Goal: Task Accomplishment & Management: Complete application form

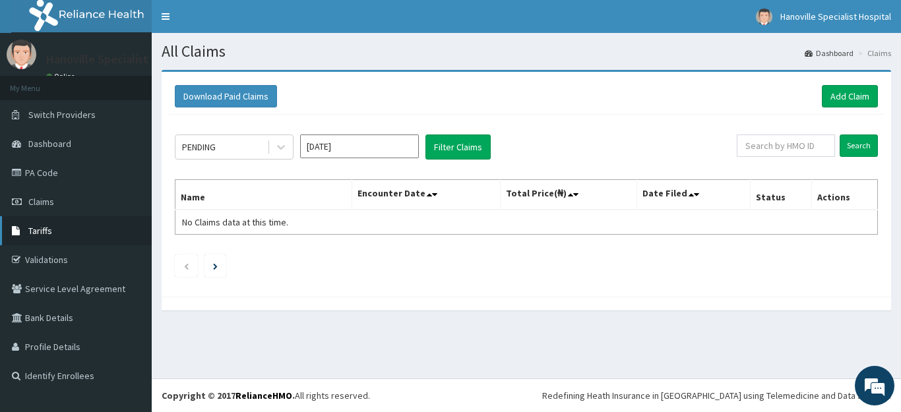
click at [55, 237] on link "Tariffs" at bounding box center [76, 230] width 152 height 29
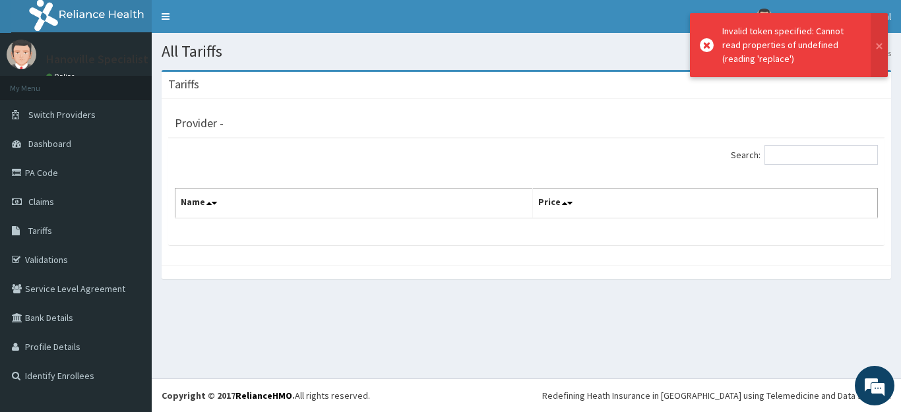
click at [55, 237] on link "Tariffs" at bounding box center [76, 230] width 152 height 29
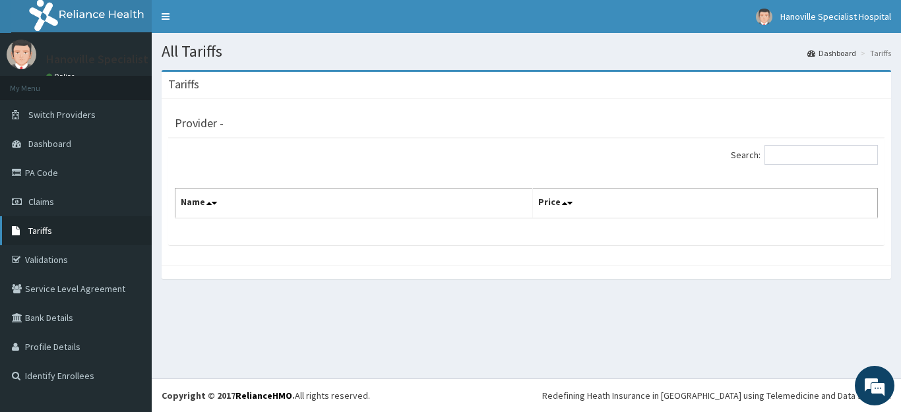
click at [42, 228] on span "Tariffs" at bounding box center [40, 231] width 24 height 12
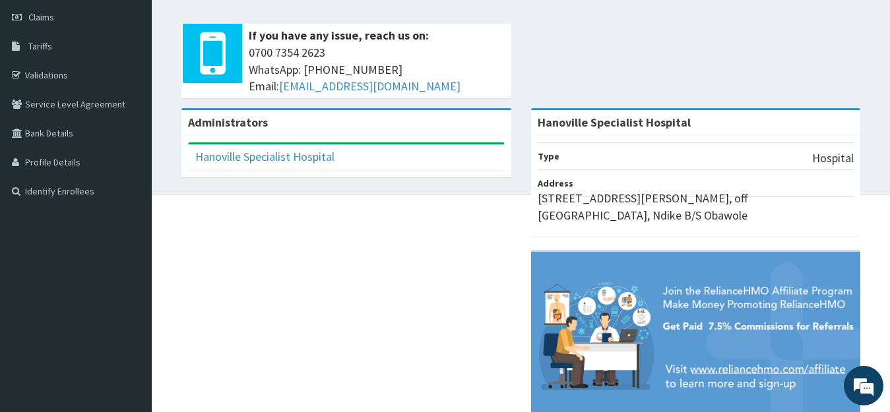
scroll to position [216, 0]
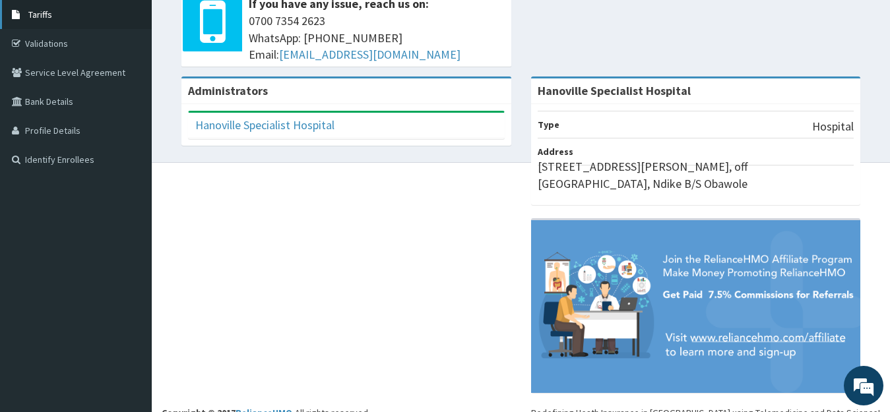
click at [117, 13] on link "Tariffs" at bounding box center [76, 14] width 152 height 29
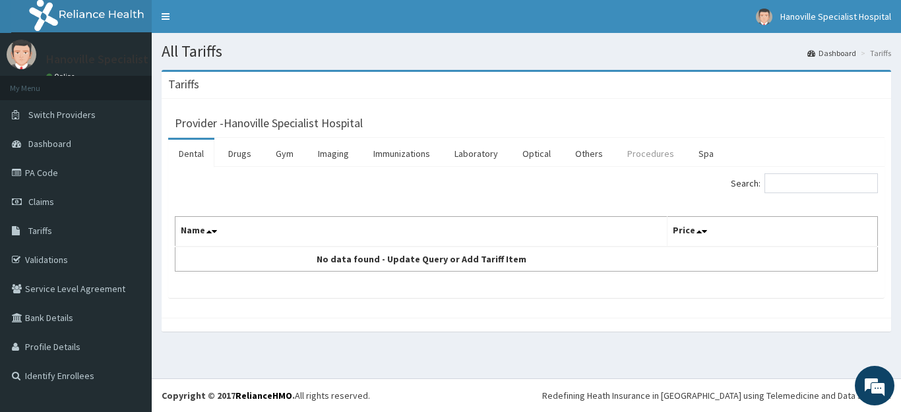
click at [636, 158] on link "Procedures" at bounding box center [651, 154] width 68 height 28
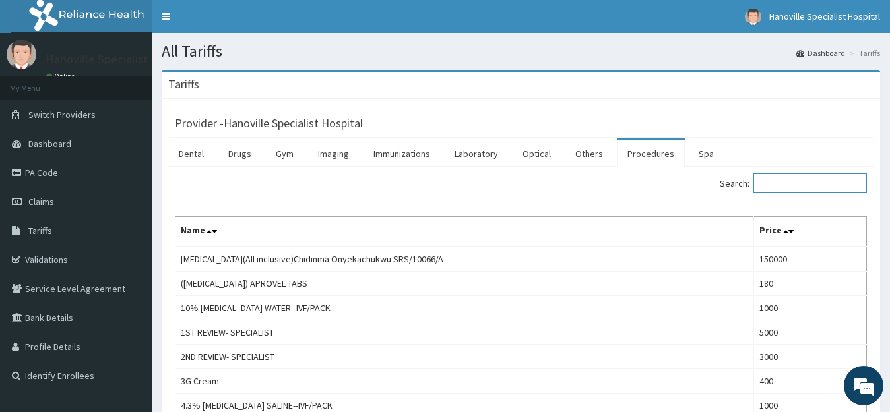
click at [797, 179] on input "Search:" at bounding box center [809, 183] width 113 height 20
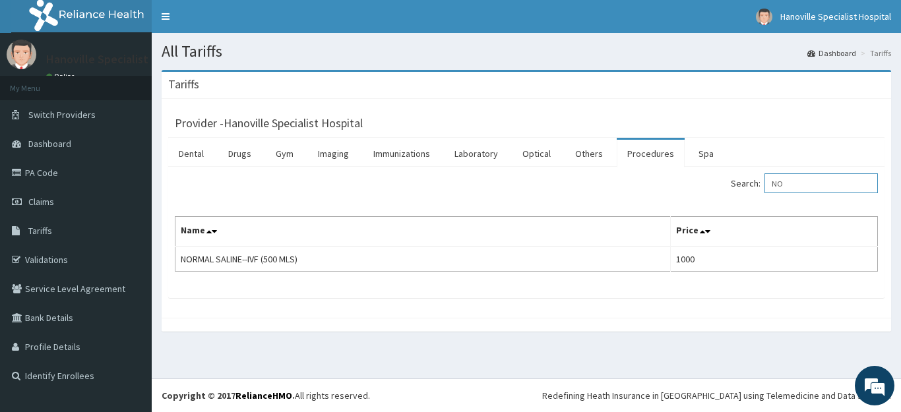
type input "N"
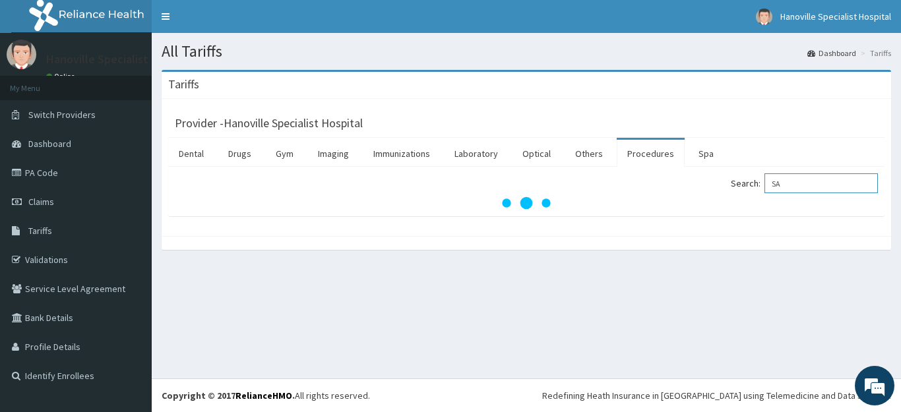
type input "S"
click at [235, 154] on link "Drugs" at bounding box center [240, 154] width 44 height 28
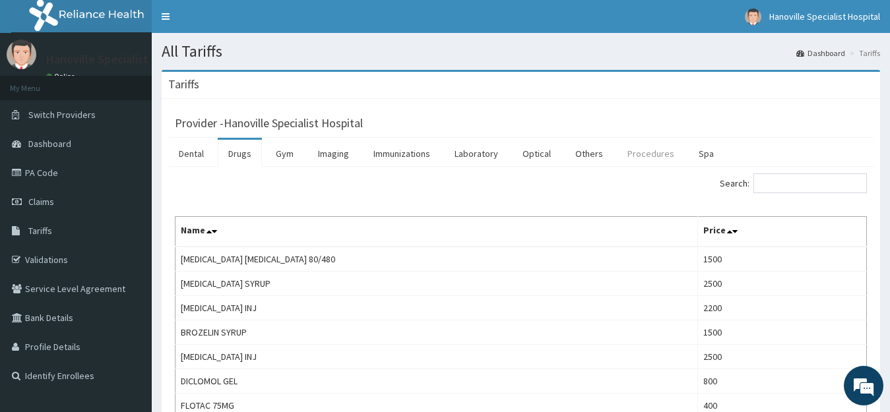
click at [653, 158] on link "Procedures" at bounding box center [651, 154] width 68 height 28
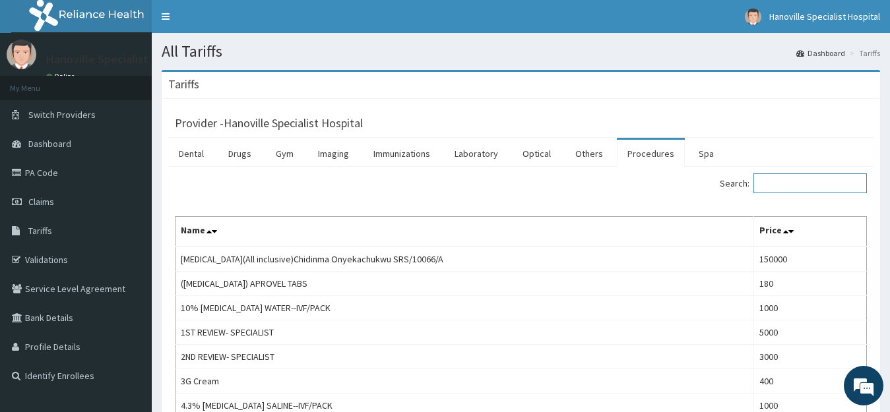
click at [772, 179] on input "Search:" at bounding box center [809, 183] width 113 height 20
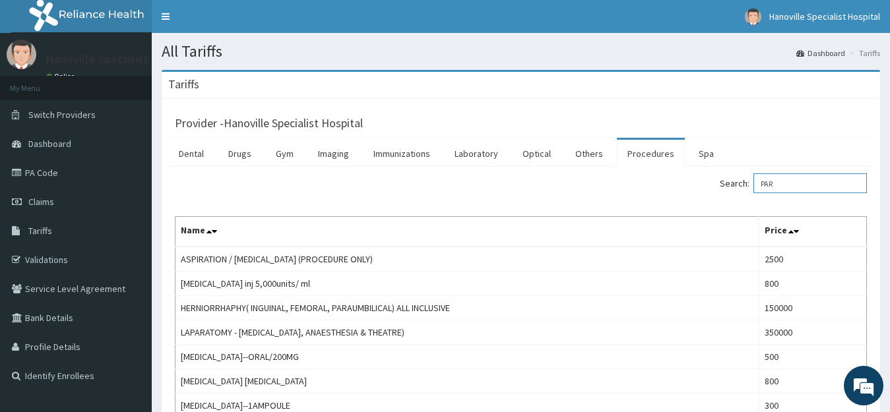
type input "PAR"
click at [651, 158] on link "Procedures" at bounding box center [651, 154] width 68 height 28
click at [780, 181] on input "Search:" at bounding box center [809, 183] width 113 height 20
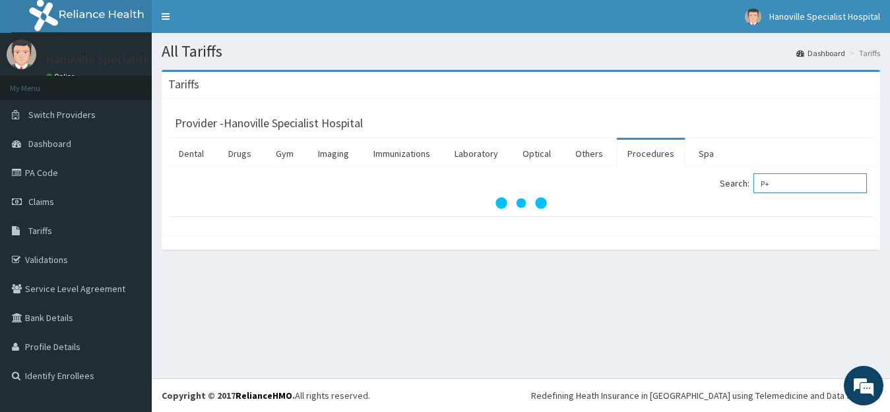
type input "P"
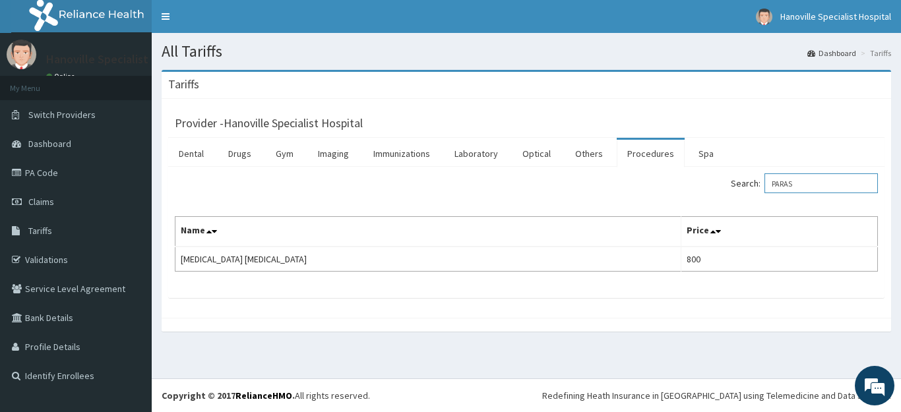
type input "PARAS"
click at [648, 160] on link "Procedures" at bounding box center [651, 154] width 68 height 28
click at [818, 187] on input "Search:" at bounding box center [820, 183] width 113 height 20
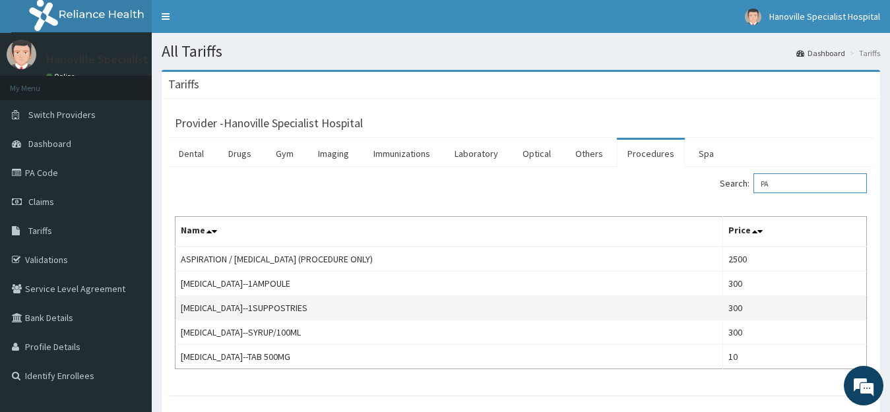
type input "P"
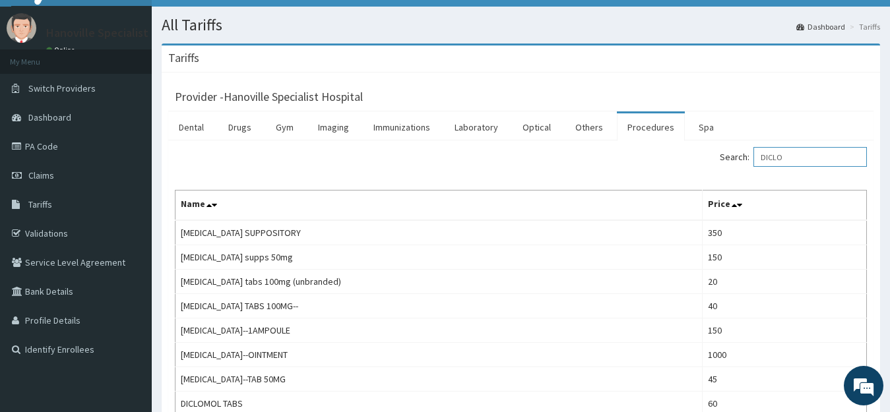
scroll to position [53, 0]
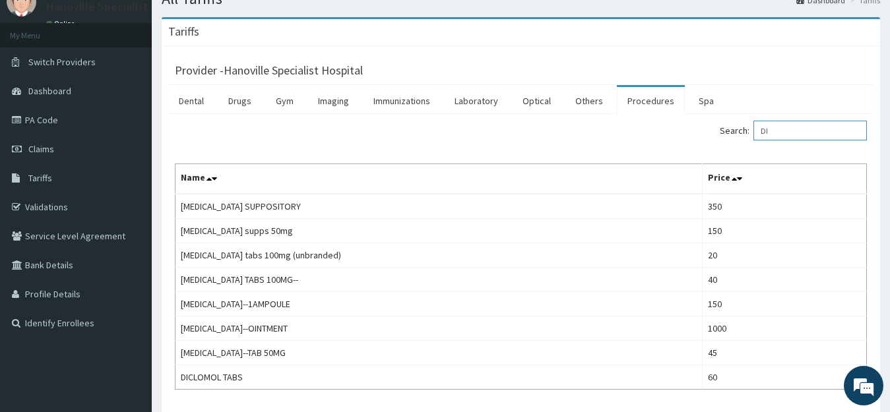
type input "D"
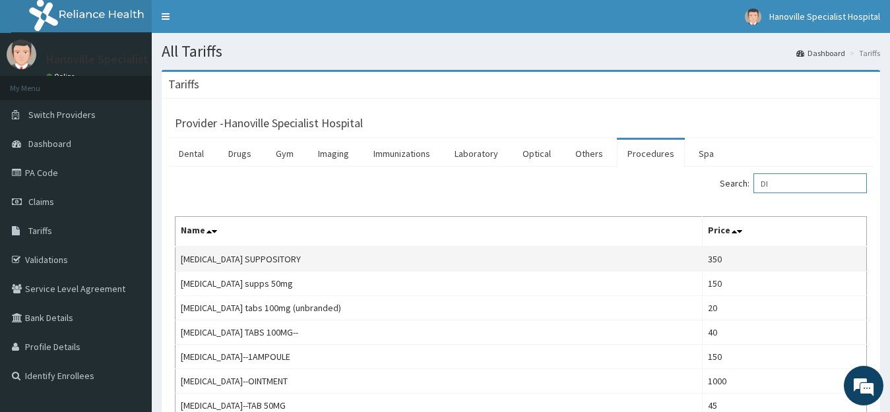
type input "D"
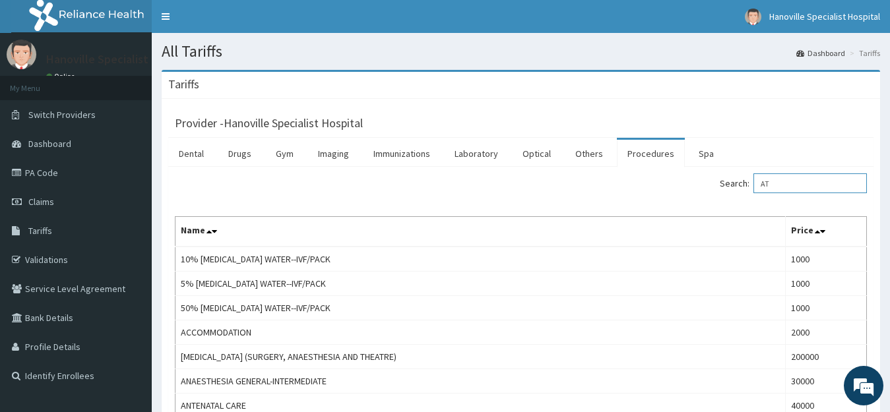
type input "A"
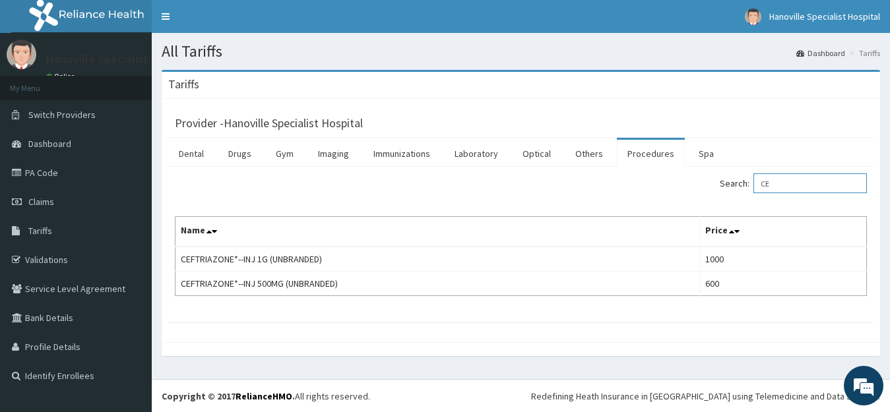
type input "C"
type input "F"
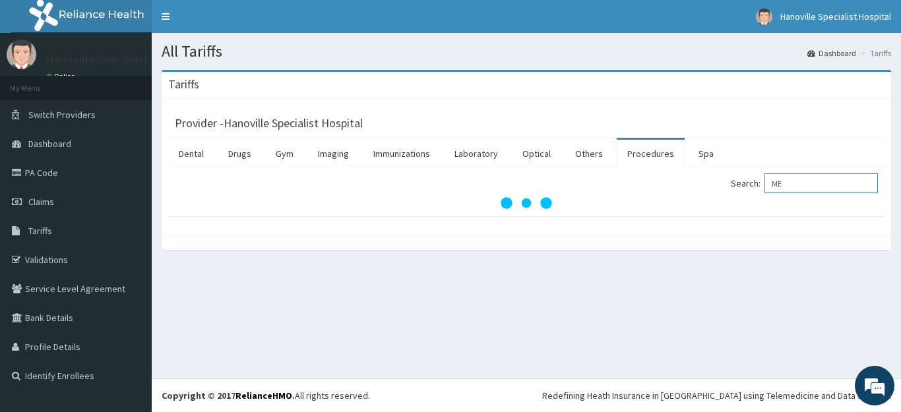
type input "M"
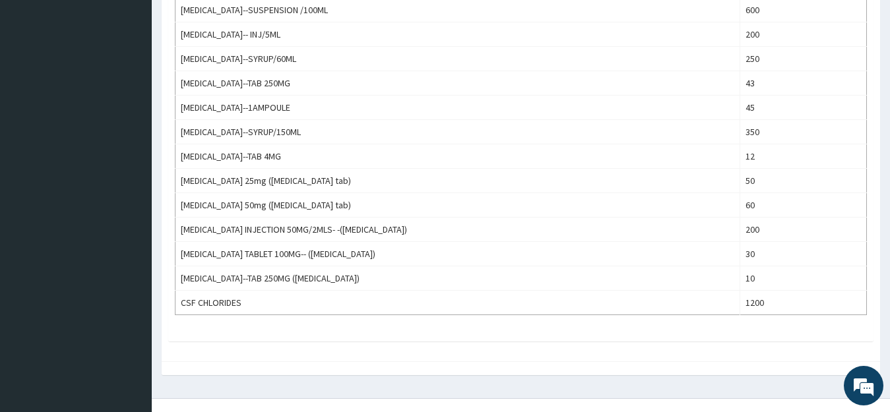
scroll to position [178, 0]
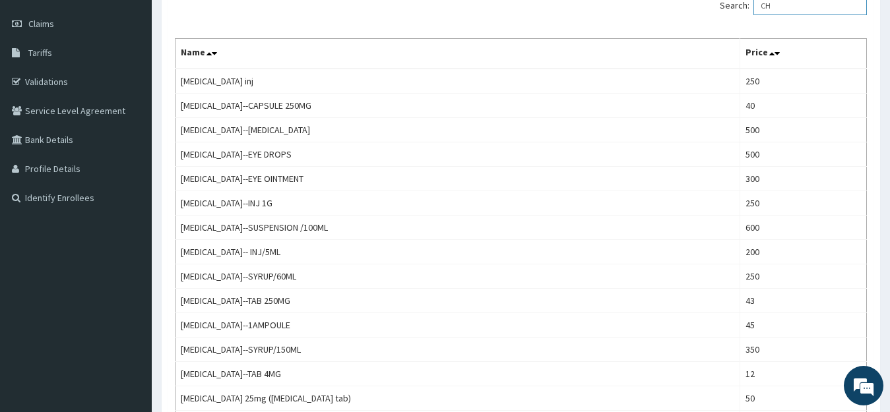
type input "C"
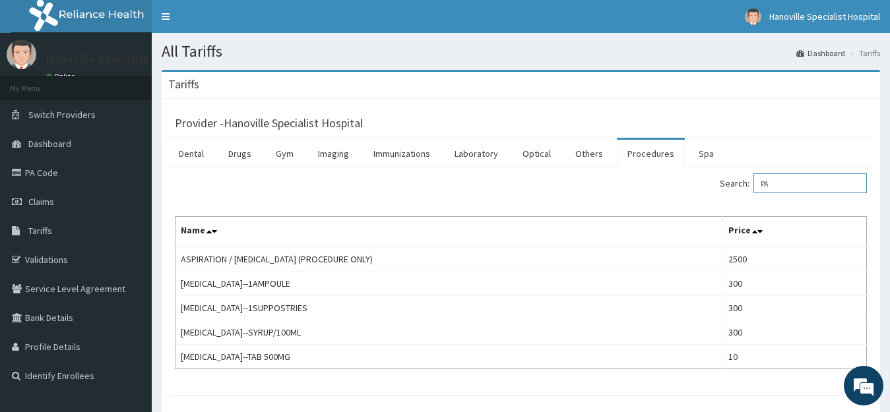
type input "P"
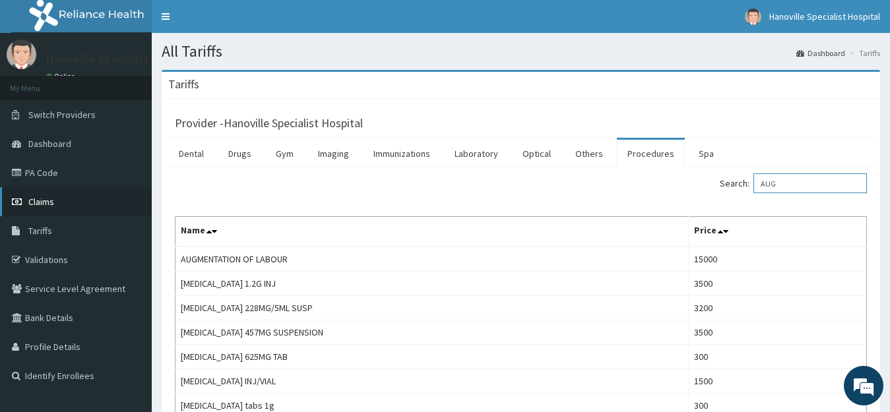
type input "AUG"
click at [65, 207] on link "Claims" at bounding box center [76, 201] width 152 height 29
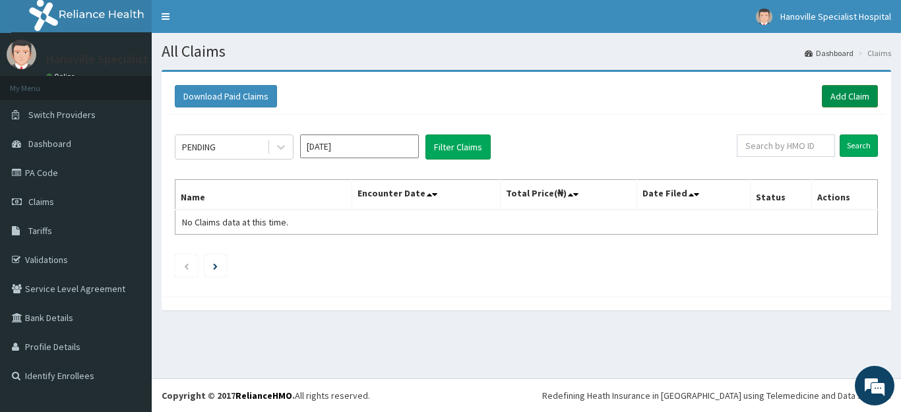
click at [859, 92] on link "Add Claim" at bounding box center [850, 96] width 56 height 22
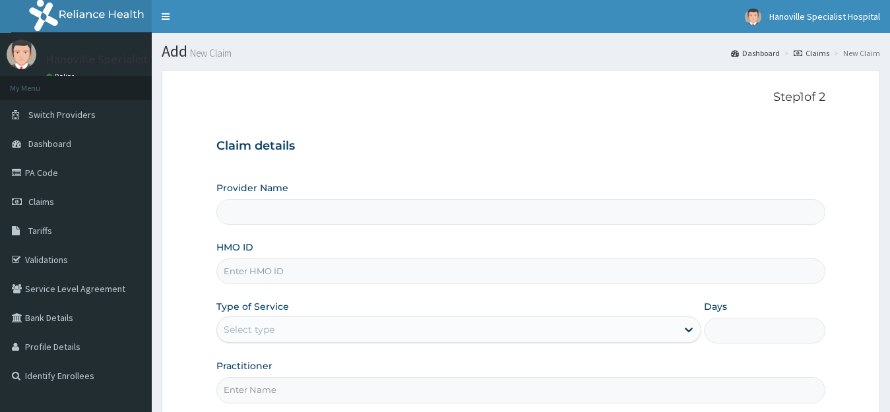
type input "Hanoville Specialist Hospital"
click at [628, 278] on input "HMO ID" at bounding box center [520, 272] width 609 height 26
type input "OLF/10052/C"
click at [495, 329] on div "Select type" at bounding box center [447, 329] width 460 height 21
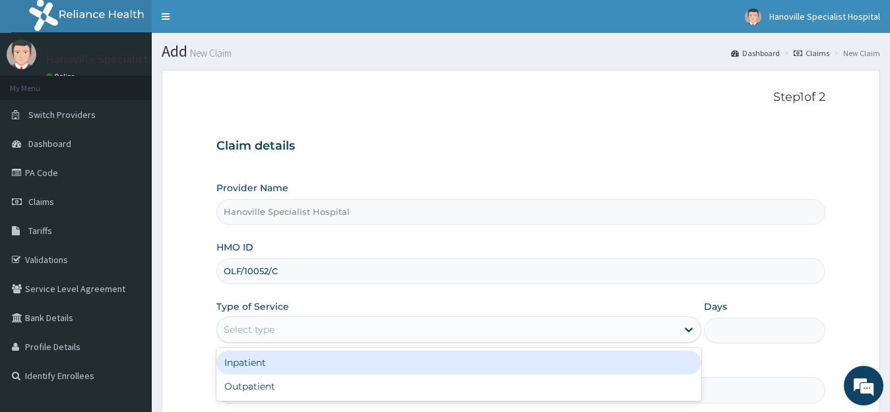
click at [491, 365] on div "Inpatient" at bounding box center [458, 363] width 485 height 24
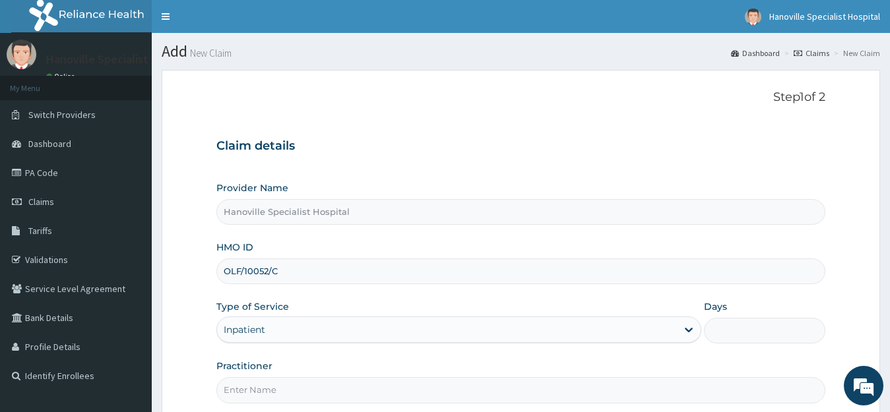
click at [775, 334] on input "Days" at bounding box center [764, 331] width 121 height 26
type input "2"
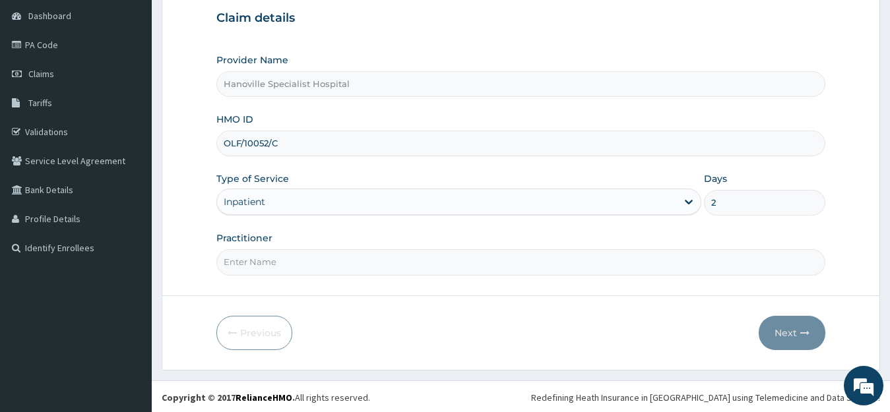
scroll to position [130, 0]
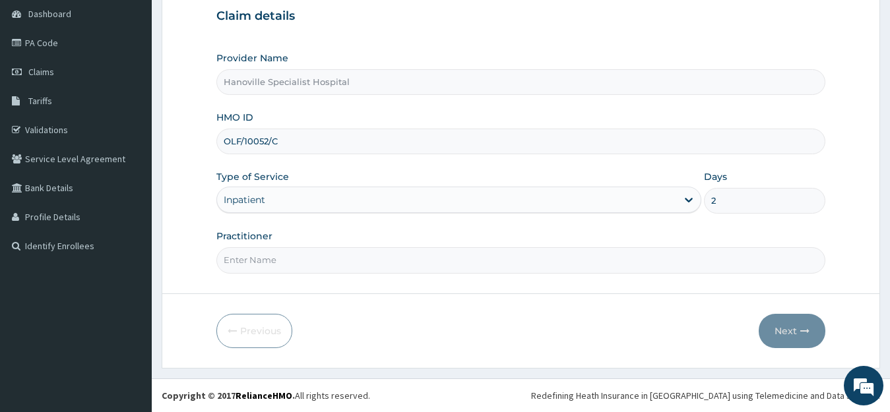
click at [646, 256] on input "Practitioner" at bounding box center [520, 260] width 609 height 26
type input "DR DAIRO"
click at [819, 336] on button "Next" at bounding box center [791, 331] width 67 height 34
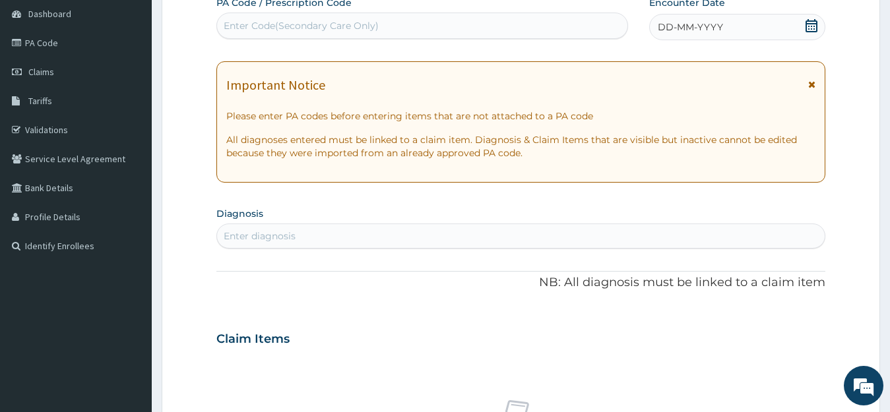
click at [675, 24] on span "DD-MM-YYYY" at bounding box center [690, 26] width 65 height 13
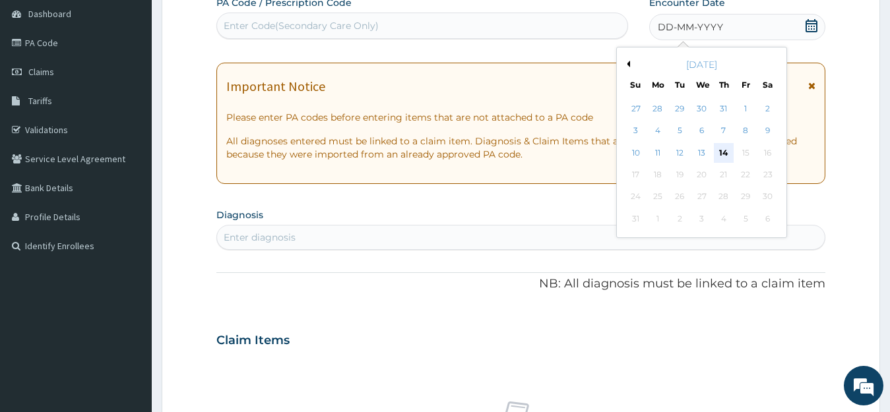
click at [726, 148] on div "14" at bounding box center [724, 153] width 20 height 20
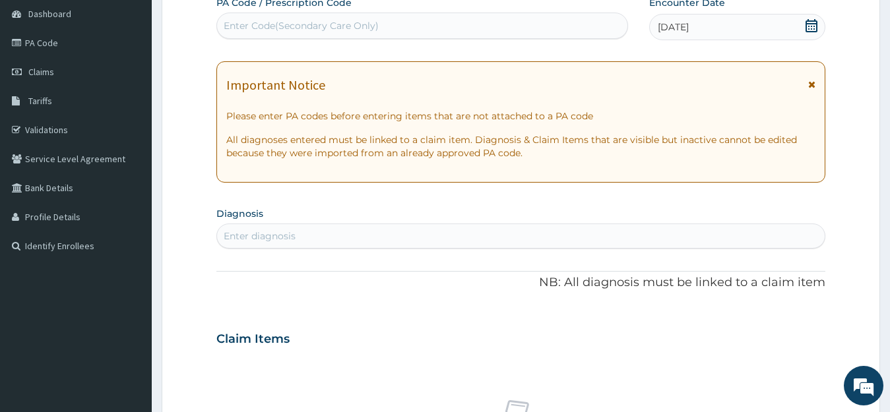
click at [528, 22] on div "Enter Code(Secondary Care Only)" at bounding box center [422, 25] width 410 height 21
type input "PA/11F9CB"
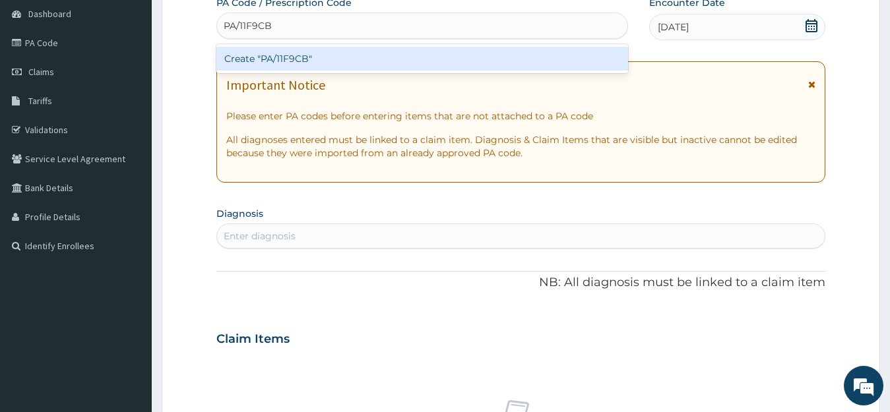
click at [398, 62] on div "Create "PA/11F9CB"" at bounding box center [422, 59] width 412 height 24
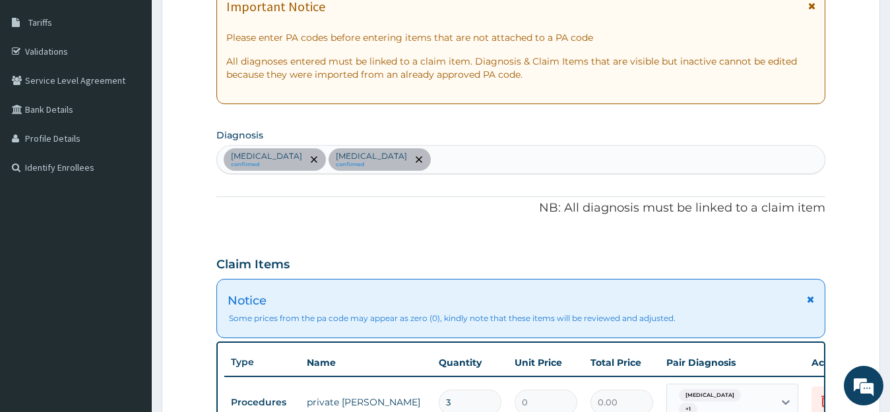
scroll to position [232, 0]
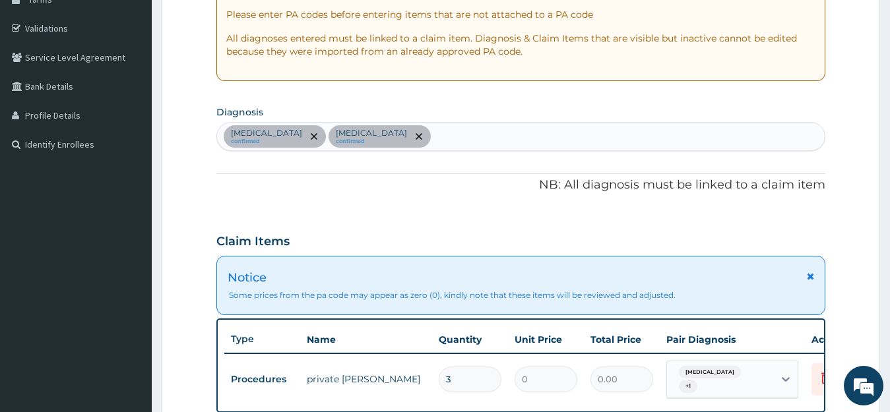
click at [462, 133] on div "Upper respiratory infection confirmed Malaria confirmed" at bounding box center [521, 137] width 608 height 28
type input "SEPSIS"
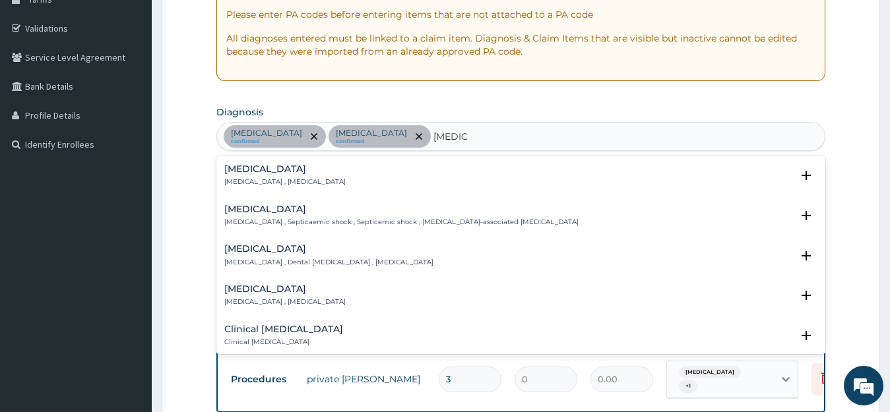
click at [310, 183] on p "Systemic infection , Sepsis" at bounding box center [284, 181] width 121 height 9
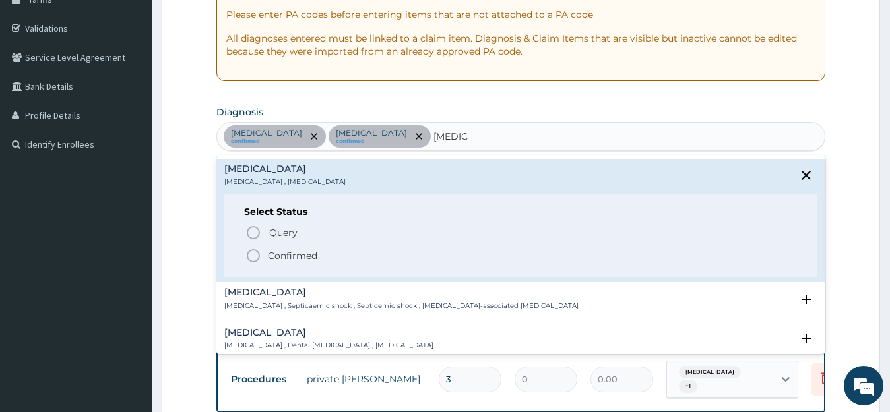
click at [249, 255] on icon "status option filled" at bounding box center [253, 256] width 16 height 16
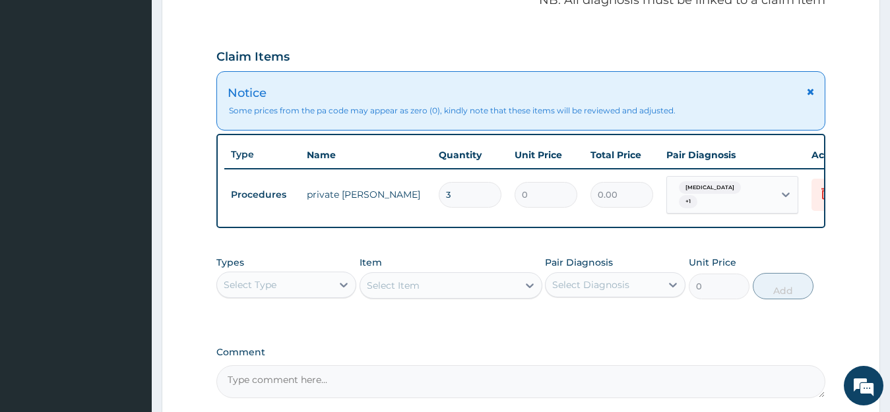
scroll to position [443, 0]
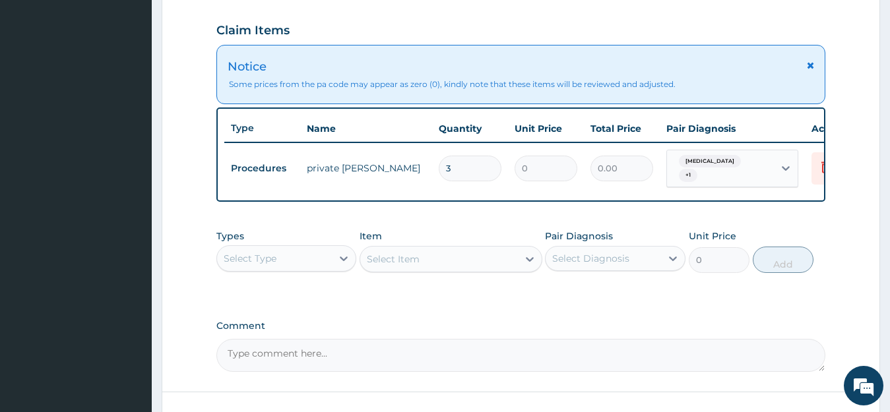
click at [458, 167] on input "3" at bounding box center [470, 169] width 63 height 26
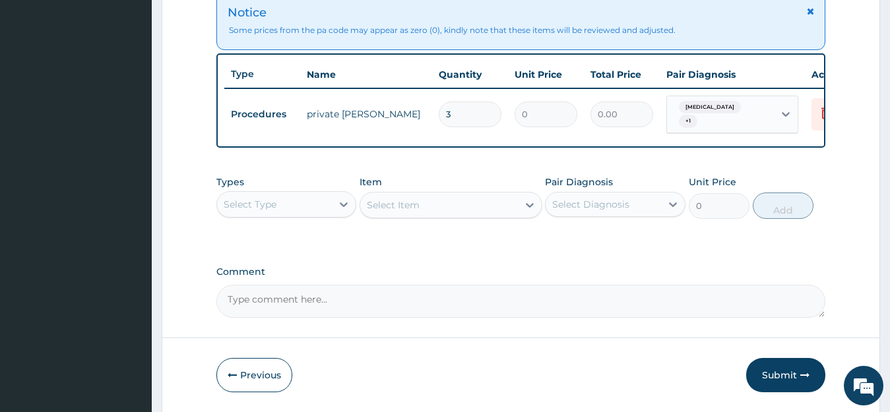
scroll to position [512, 0]
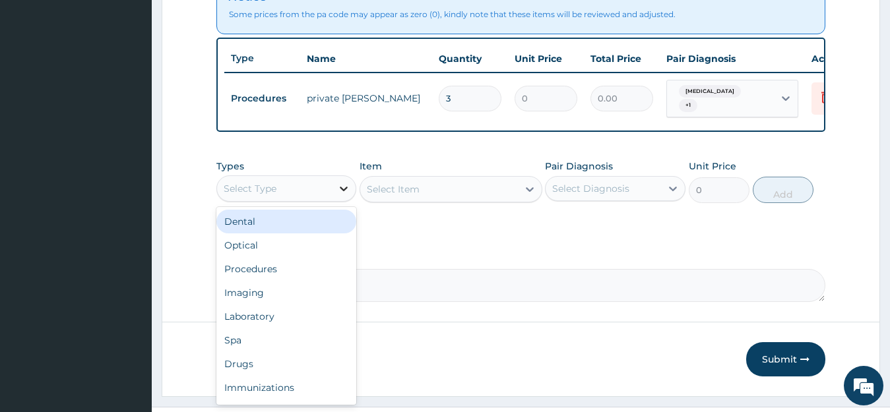
click at [342, 191] on icon at bounding box center [344, 189] width 8 height 5
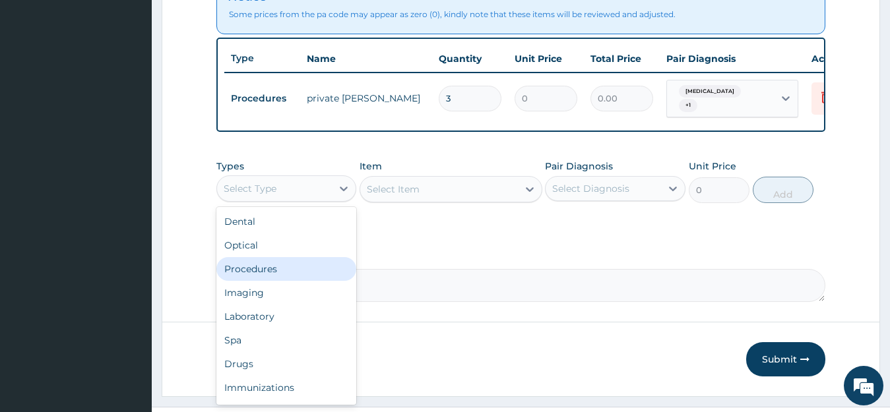
click at [321, 275] on div "Procedures" at bounding box center [286, 269] width 140 height 24
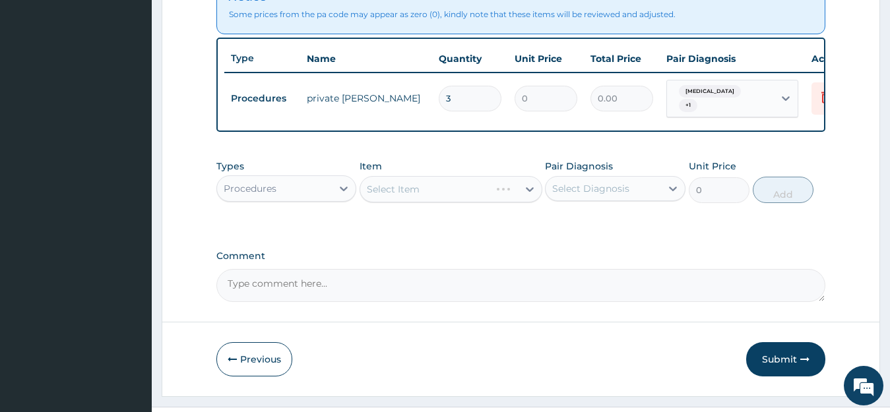
click at [531, 201] on div "Select Item" at bounding box center [450, 189] width 183 height 26
click at [508, 194] on div "Select Item" at bounding box center [450, 189] width 183 height 26
click at [509, 202] on div "Select Item" at bounding box center [450, 189] width 183 height 26
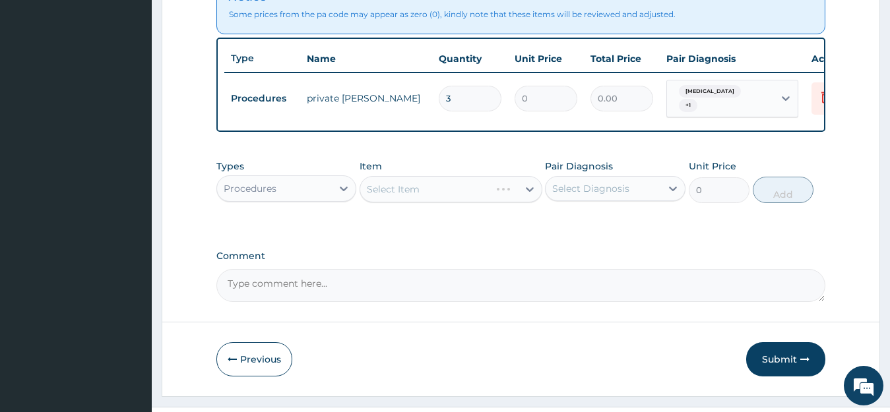
click at [532, 201] on div "Select Item" at bounding box center [450, 189] width 183 height 26
click at [528, 202] on div "Select Item" at bounding box center [450, 189] width 183 height 26
click at [527, 202] on div "Select Item" at bounding box center [450, 189] width 183 height 26
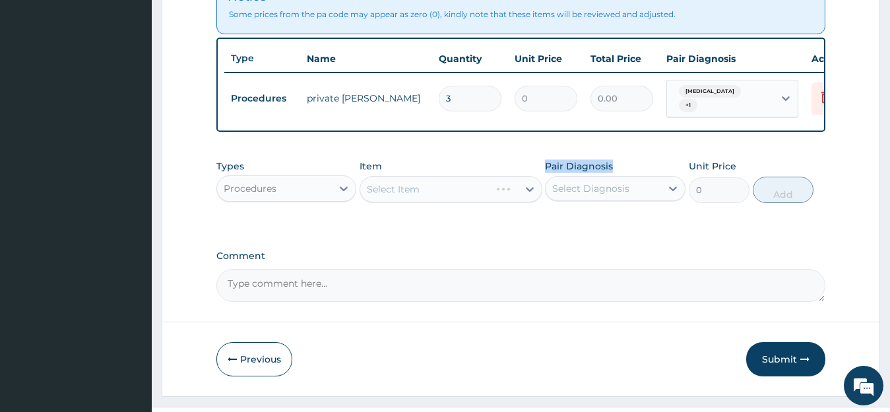
click at [528, 201] on div "Select Item" at bounding box center [450, 189] width 183 height 26
click at [449, 202] on div "Select Item" at bounding box center [450, 189] width 183 height 26
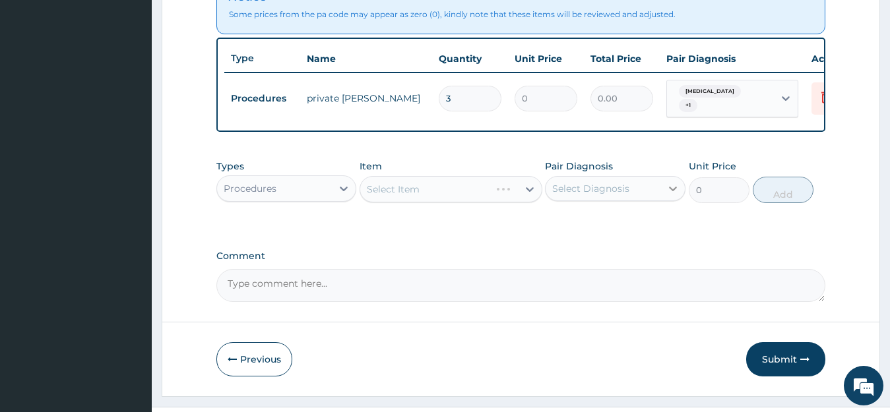
click at [671, 191] on icon at bounding box center [673, 189] width 8 height 5
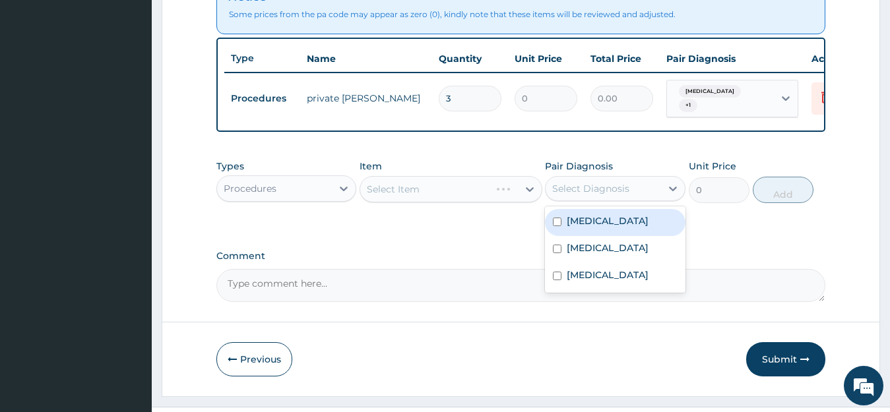
click at [557, 226] on input "checkbox" at bounding box center [557, 222] width 9 height 9
checkbox input "true"
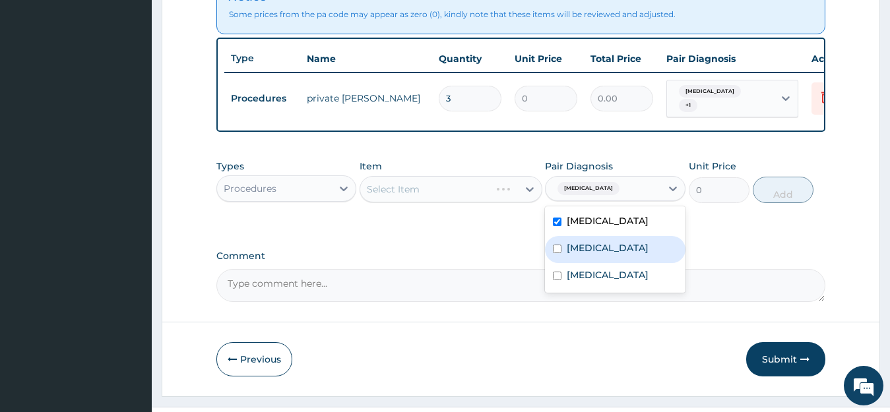
click at [554, 253] on input "checkbox" at bounding box center [557, 249] width 9 height 9
checkbox input "true"
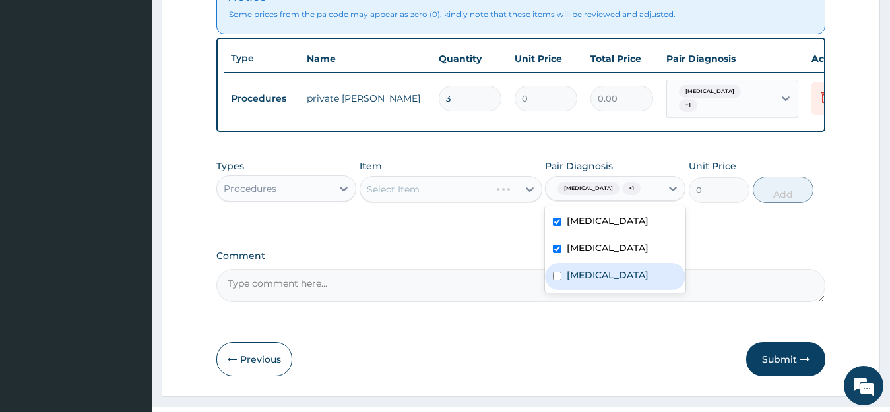
click at [559, 280] on input "checkbox" at bounding box center [557, 276] width 9 height 9
checkbox input "true"
click at [477, 201] on div "Select Item" at bounding box center [450, 189] width 183 height 26
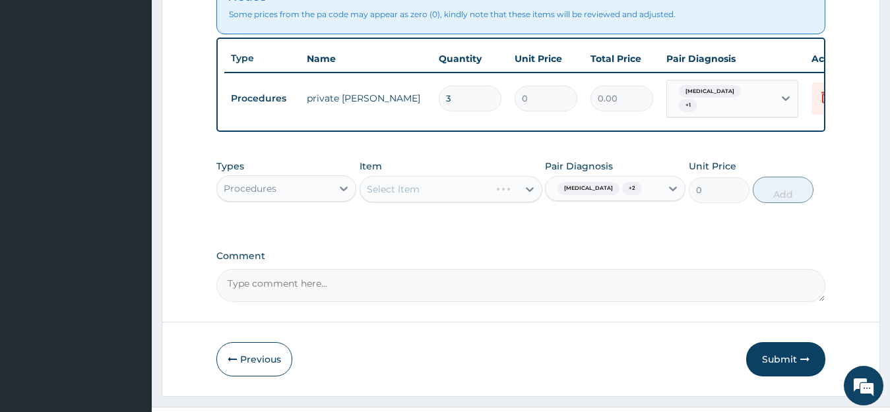
click at [477, 201] on div "Select Item" at bounding box center [450, 189] width 183 height 26
click at [447, 200] on div "Select Item" at bounding box center [439, 189] width 158 height 21
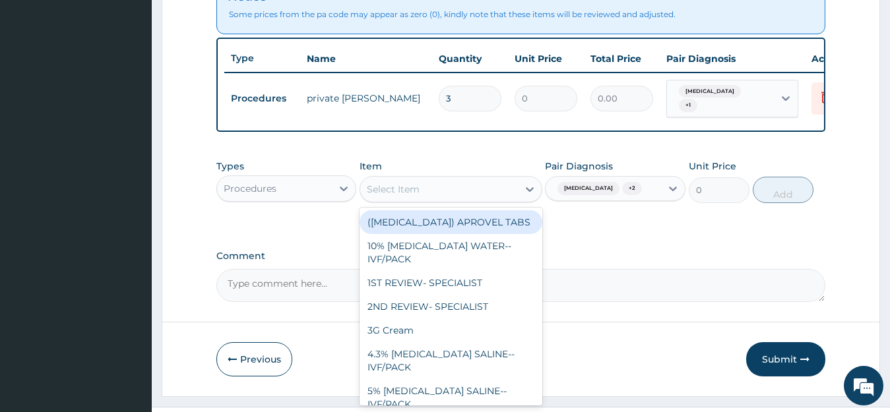
click at [447, 200] on div "Select Item" at bounding box center [439, 189] width 158 height 21
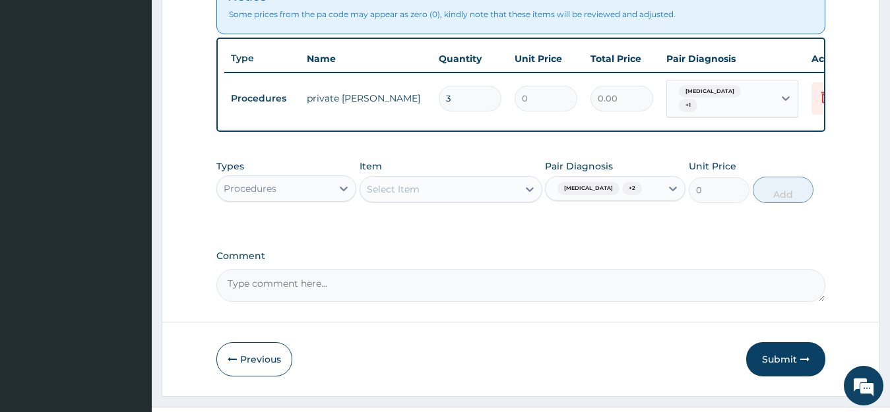
click at [447, 200] on div "Select Item" at bounding box center [439, 189] width 158 height 21
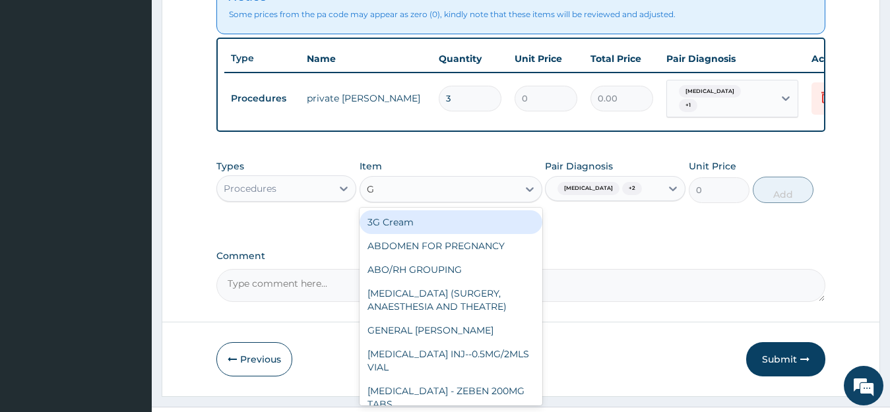
type input "GP"
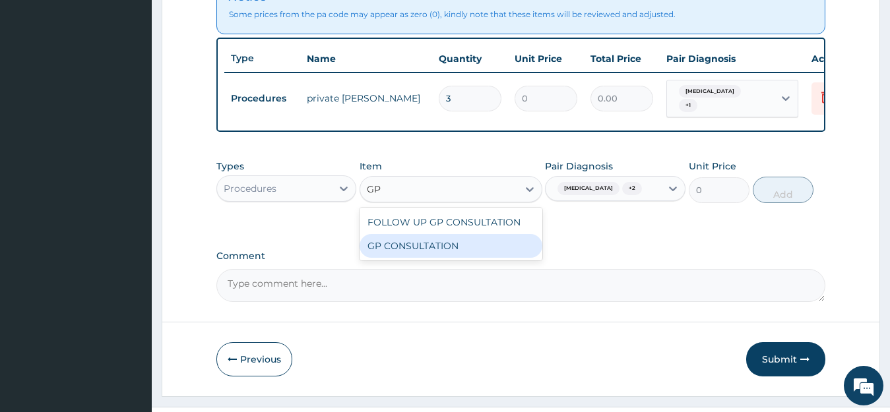
click at [448, 258] on div "GP CONSULTATION" at bounding box center [450, 246] width 183 height 24
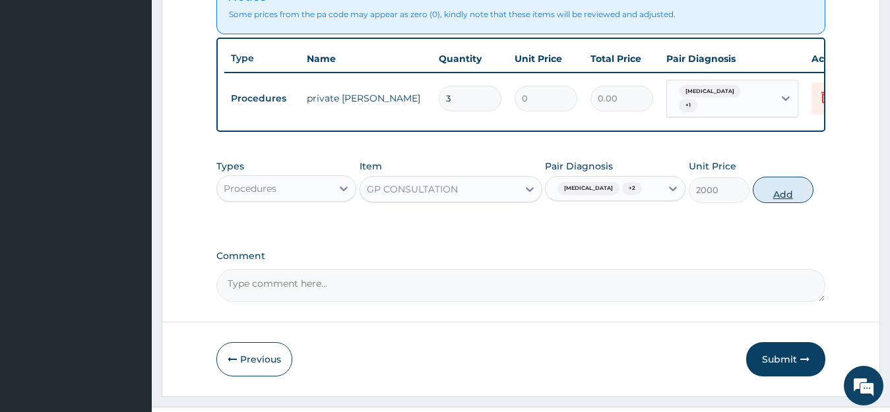
click at [770, 203] on button "Add" at bounding box center [783, 190] width 61 height 26
type input "0"
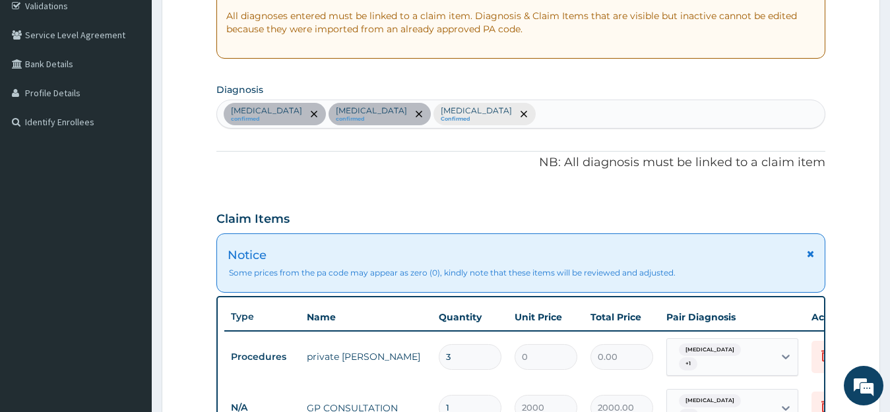
scroll to position [0, 0]
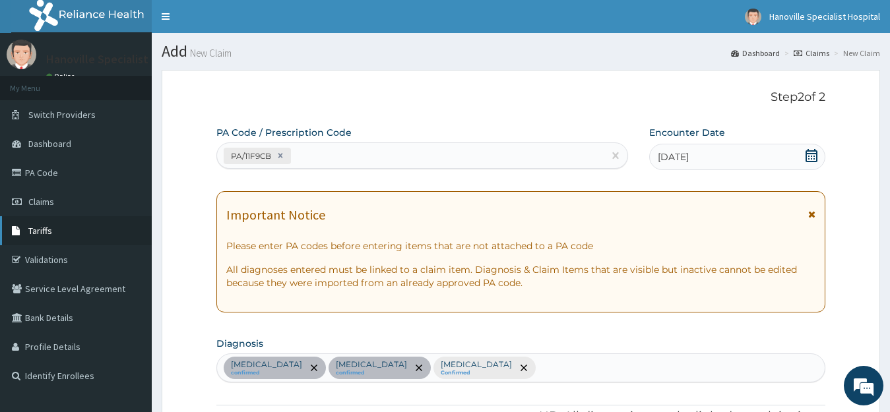
click at [45, 241] on link "Tariffs" at bounding box center [76, 230] width 152 height 29
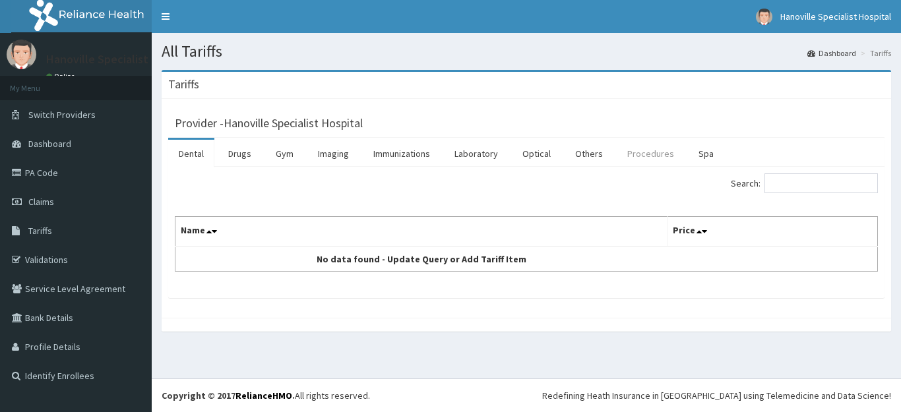
click at [664, 167] on link "Procedures" at bounding box center [651, 154] width 68 height 28
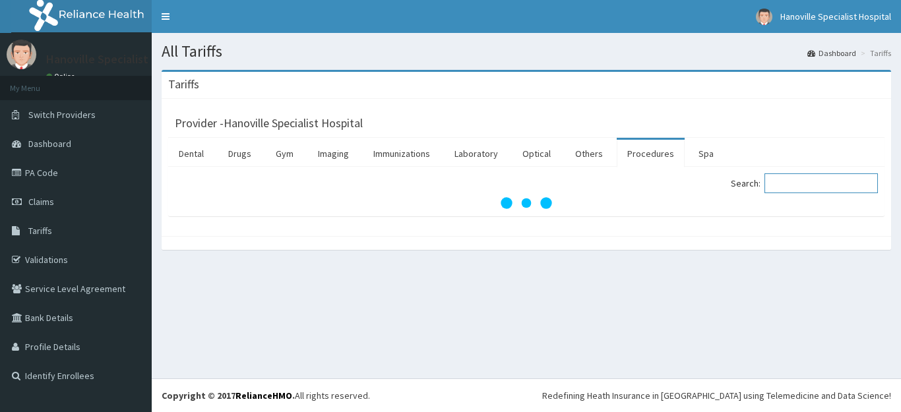
click at [795, 185] on input "Search:" at bounding box center [820, 183] width 113 height 20
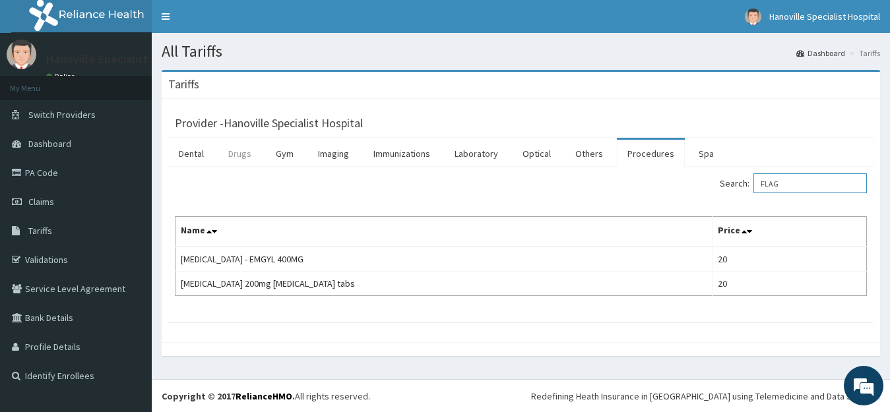
type input "FLAG"
click at [245, 146] on link "Drugs" at bounding box center [240, 154] width 44 height 28
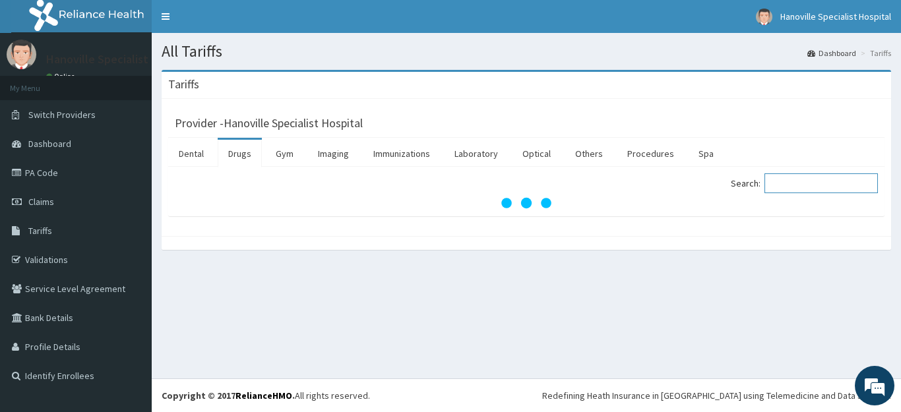
click at [813, 185] on input "Search:" at bounding box center [820, 183] width 113 height 20
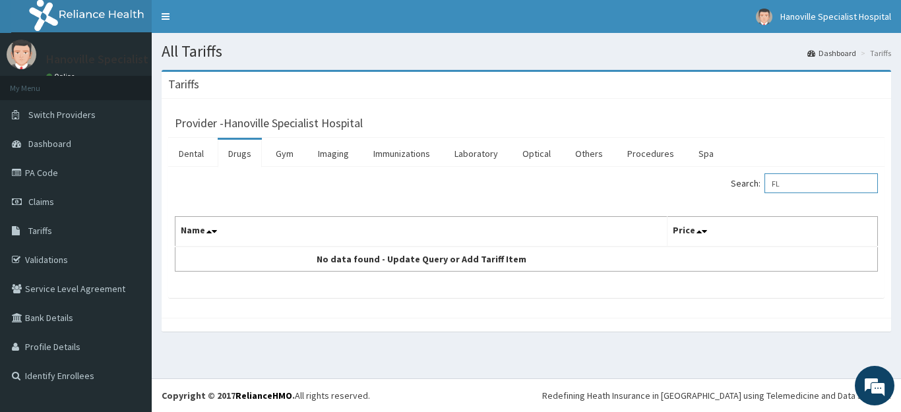
type input "F"
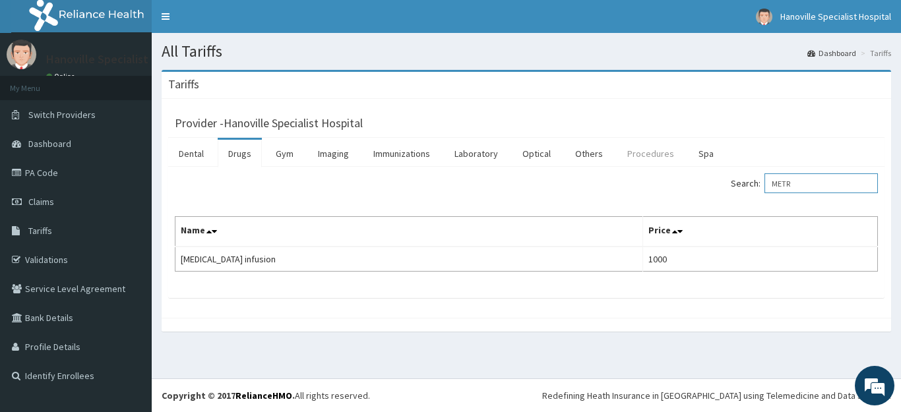
type input "METR"
click at [654, 157] on link "Procedures" at bounding box center [651, 154] width 68 height 28
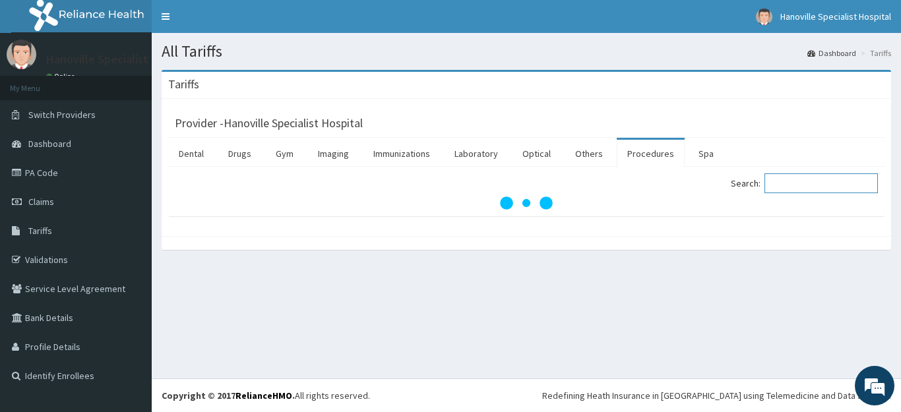
click at [830, 181] on input "Search:" at bounding box center [820, 183] width 113 height 20
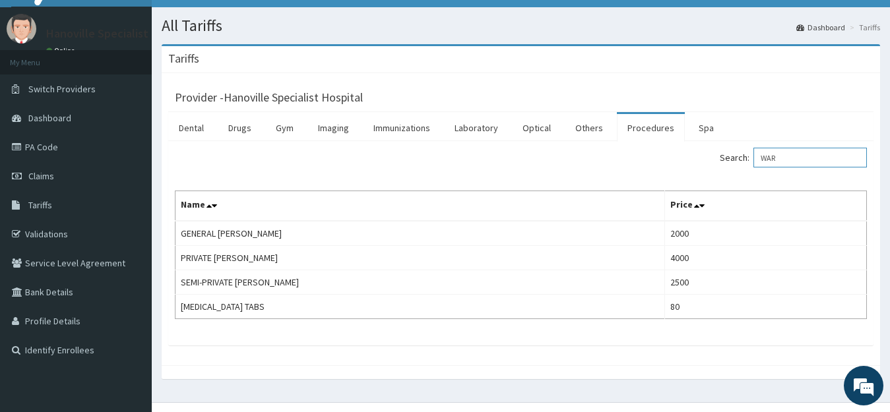
scroll to position [49, 0]
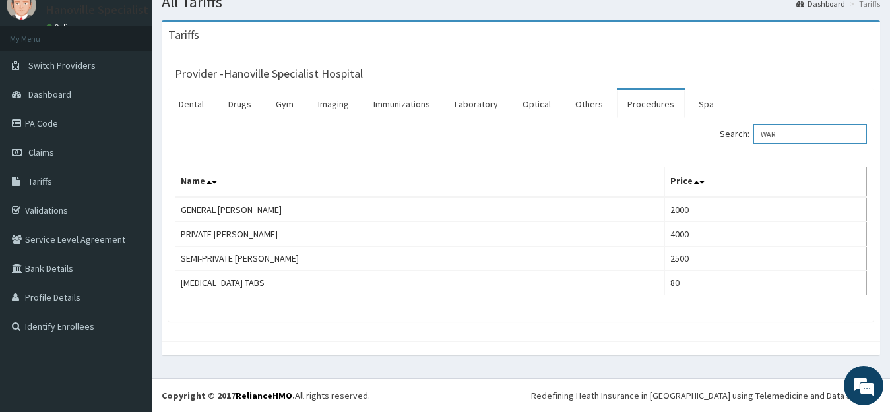
type input "WAR"
click at [830, 181] on th "Price" at bounding box center [765, 183] width 202 height 30
